Goal: Task Accomplishment & Management: Manage account settings

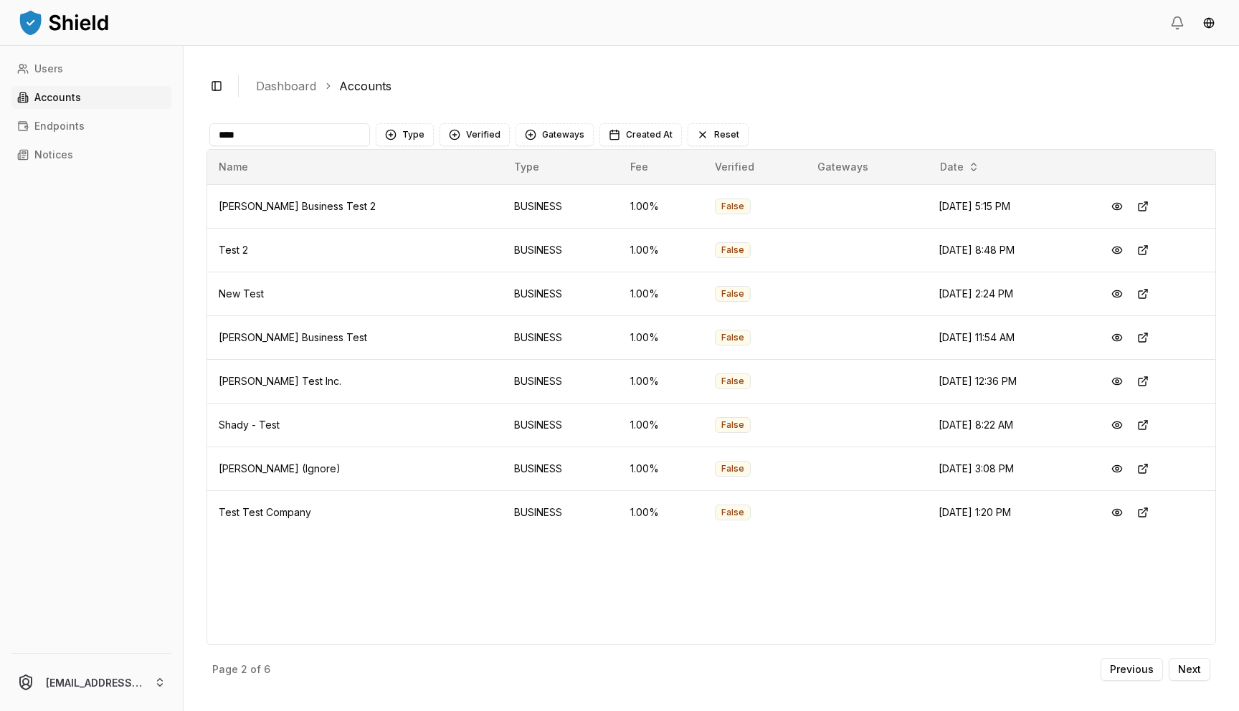
click at [316, 133] on input "****" at bounding box center [289, 134] width 161 height 23
type input "*"
type input "***"
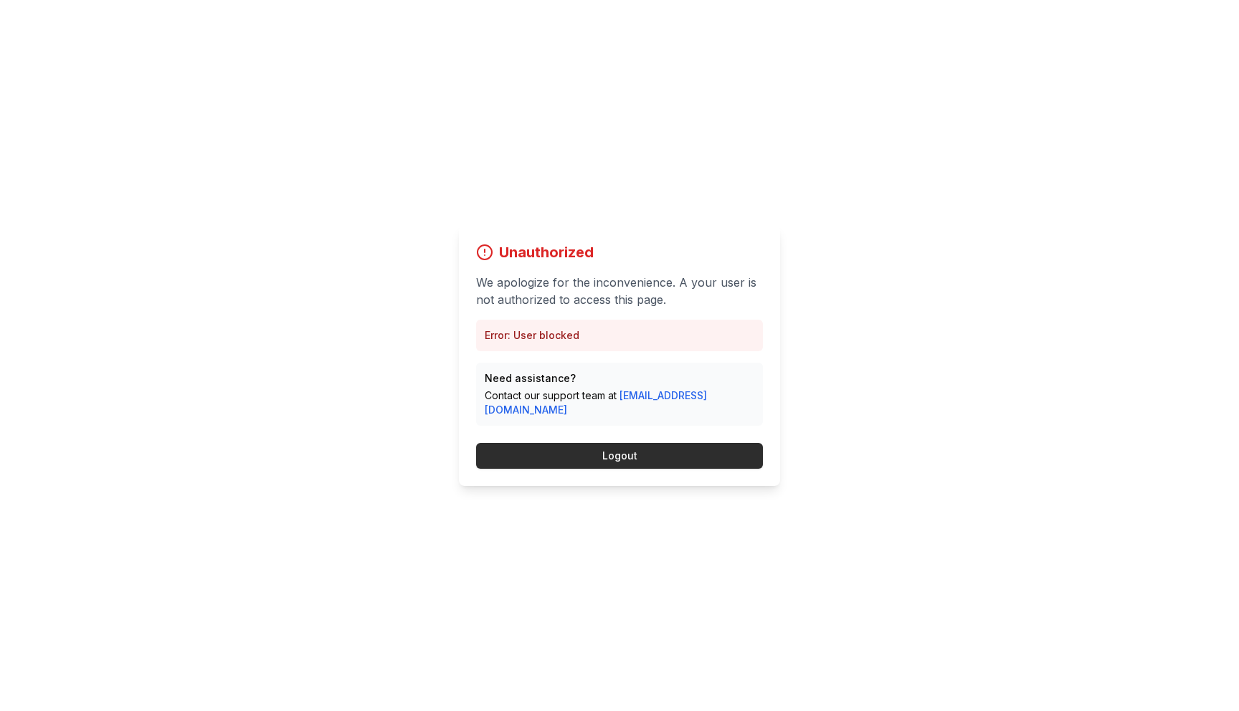
click at [579, 443] on button "Logout" at bounding box center [619, 456] width 287 height 26
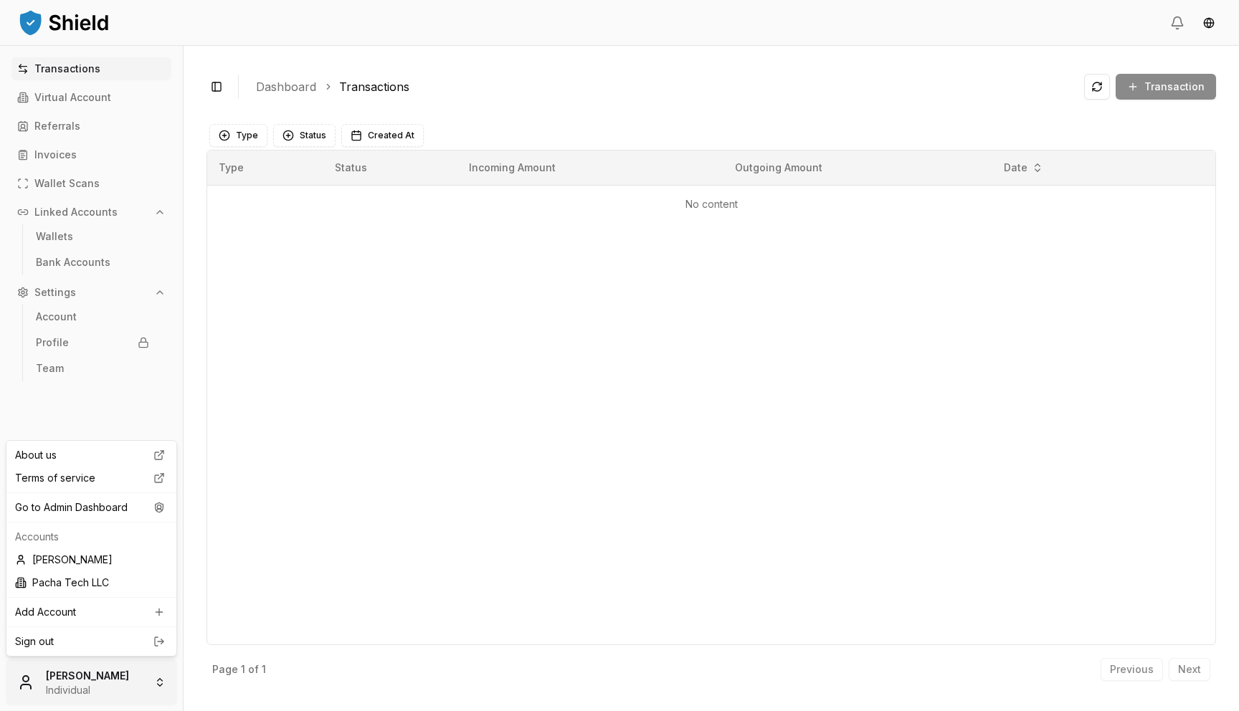
click at [100, 693] on html "Transactions Virtual Account Referrals Invoices Wallet Scans Linked Accounts Wa…" at bounding box center [619, 355] width 1239 height 711
click at [118, 505] on div "Go to Admin Dashboard" at bounding box center [91, 507] width 164 height 23
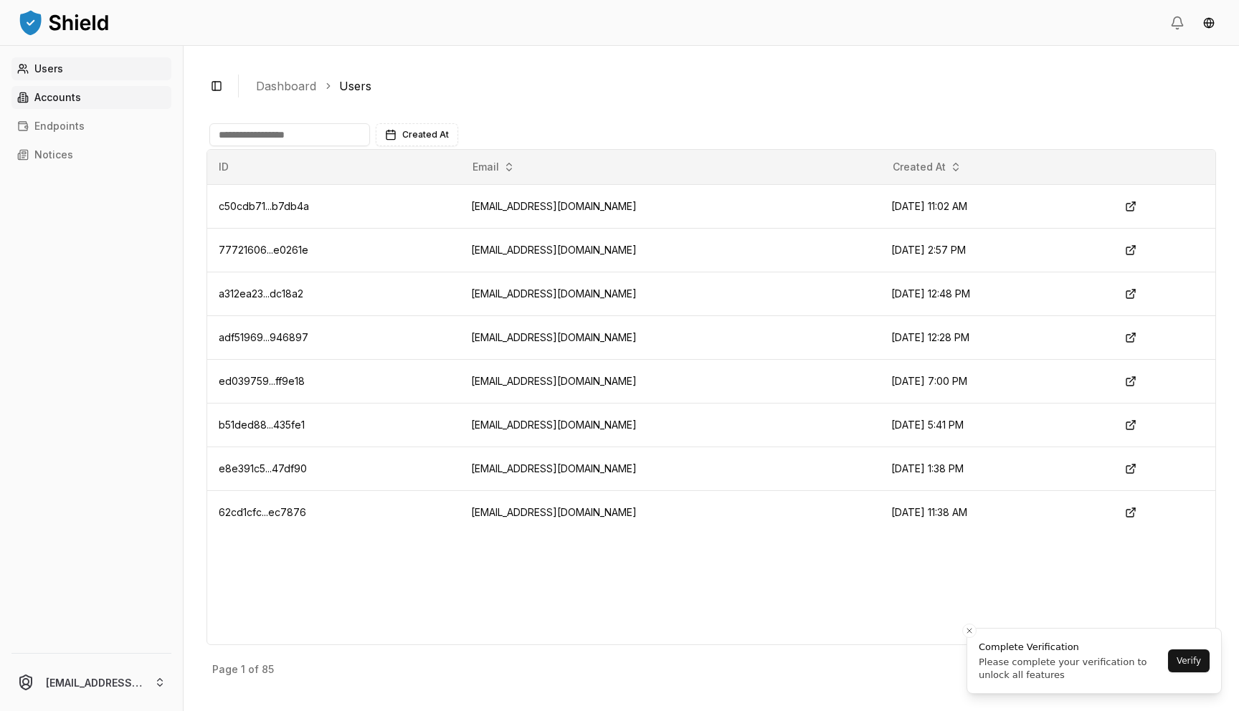
click at [90, 95] on link "Accounts" at bounding box center [91, 97] width 160 height 23
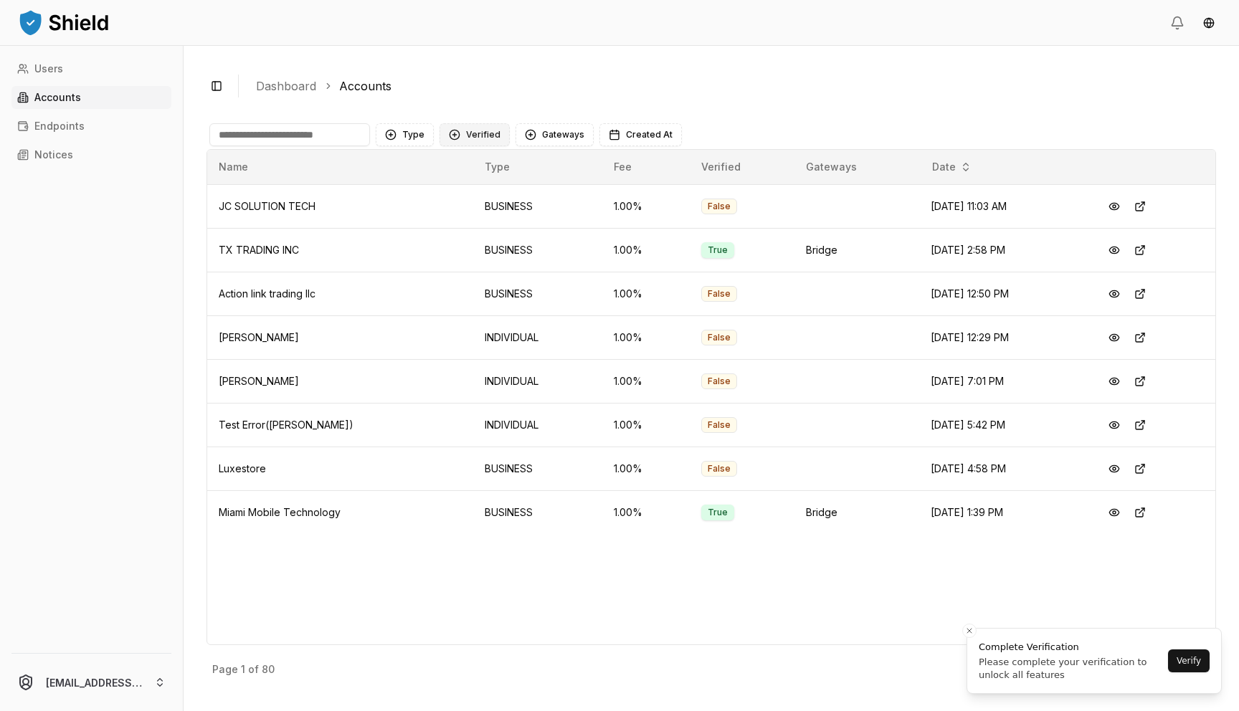
click at [480, 138] on button "Verified" at bounding box center [474, 134] width 70 height 23
click at [472, 194] on span "VERIFIED" at bounding box center [486, 193] width 42 height 14
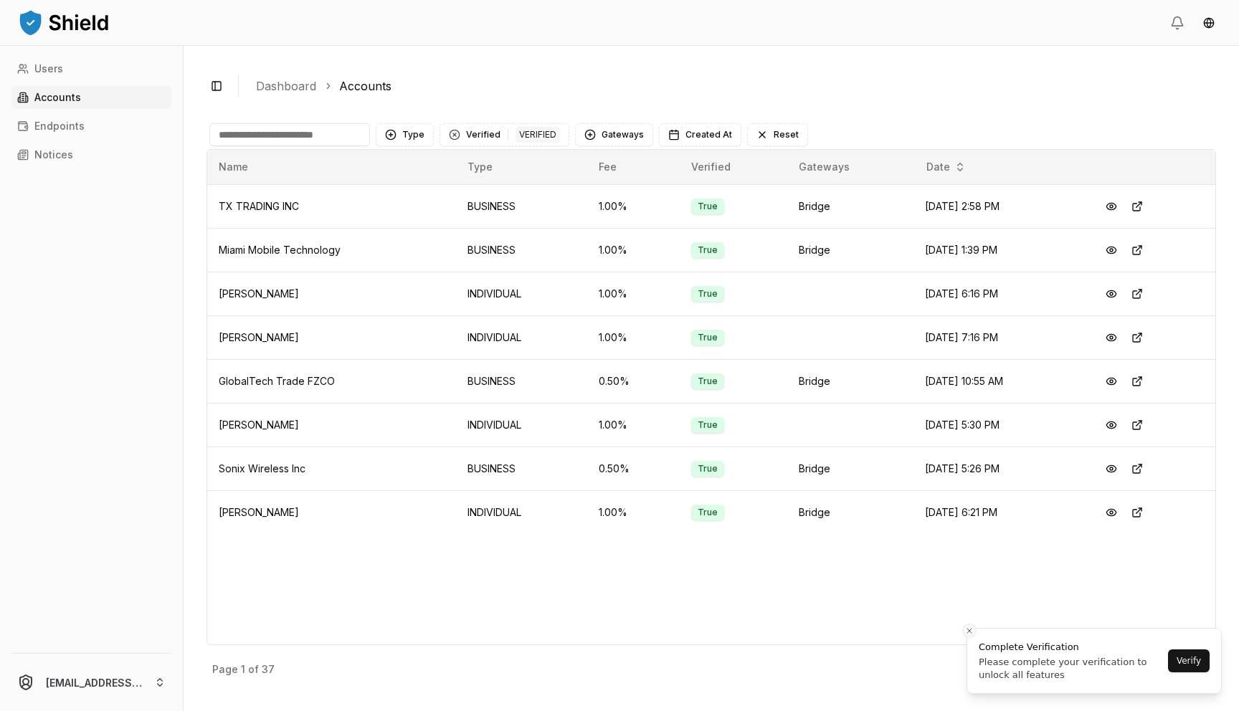
click at [974, 631] on button "Close toast" at bounding box center [969, 631] width 14 height 14
click at [1189, 674] on p "Next" at bounding box center [1189, 670] width 23 height 10
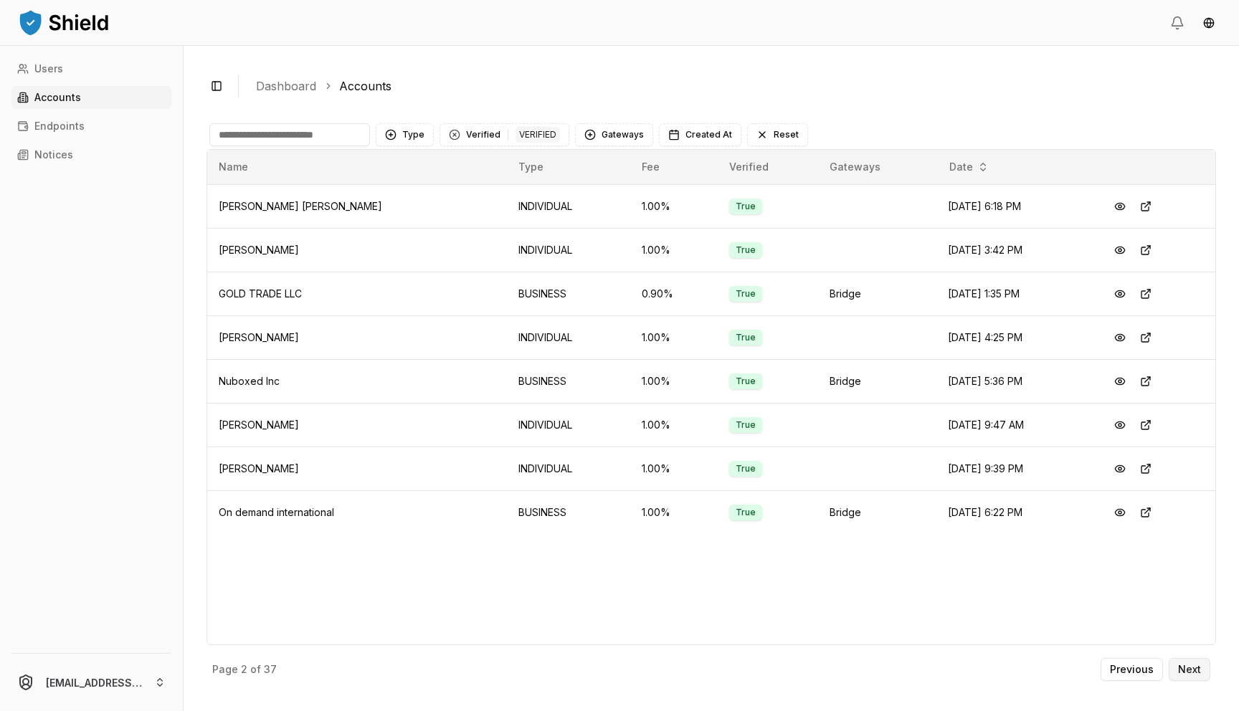
click at [1194, 673] on p "Next" at bounding box center [1189, 670] width 23 height 10
